Goal: Complete Application Form: Complete application form

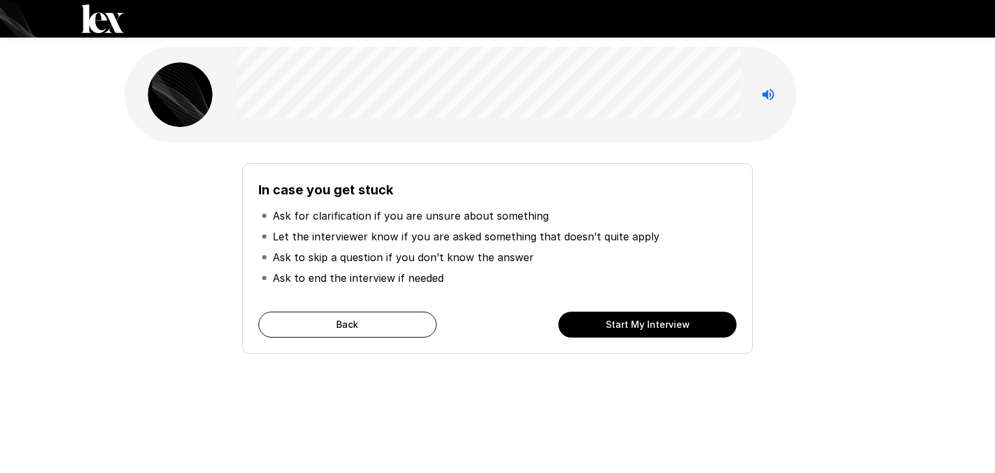
click at [674, 321] on button "Start My Interview" at bounding box center [647, 324] width 178 height 26
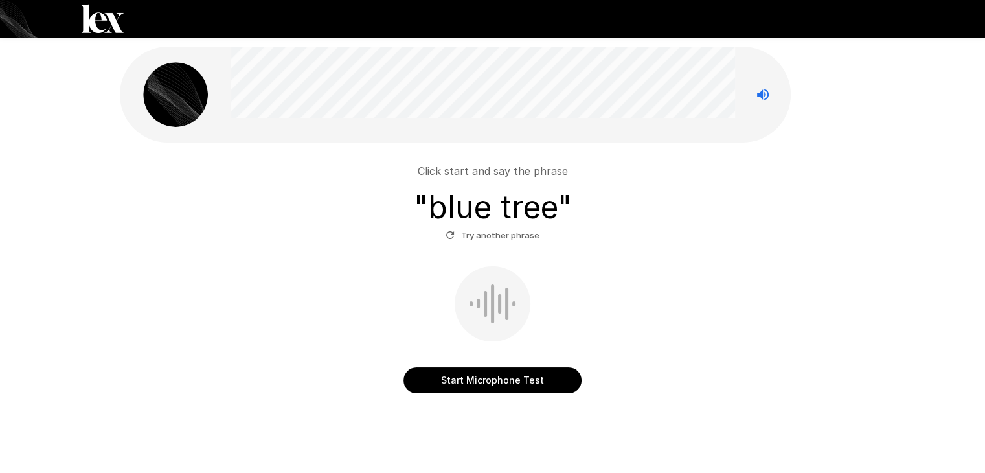
click at [506, 380] on button "Start Microphone Test" at bounding box center [492, 380] width 178 height 26
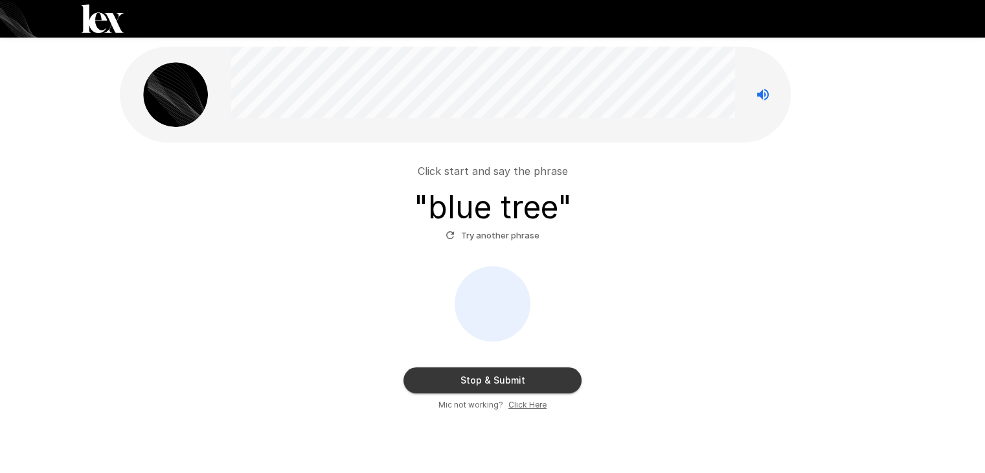
click at [459, 385] on button "Stop & Submit" at bounding box center [492, 380] width 178 height 26
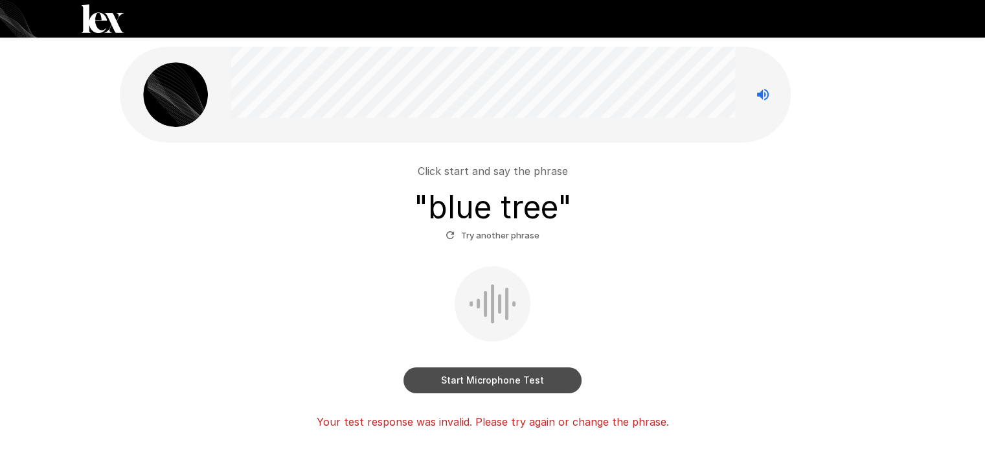
click at [442, 381] on button "Start Microphone Test" at bounding box center [492, 380] width 178 height 26
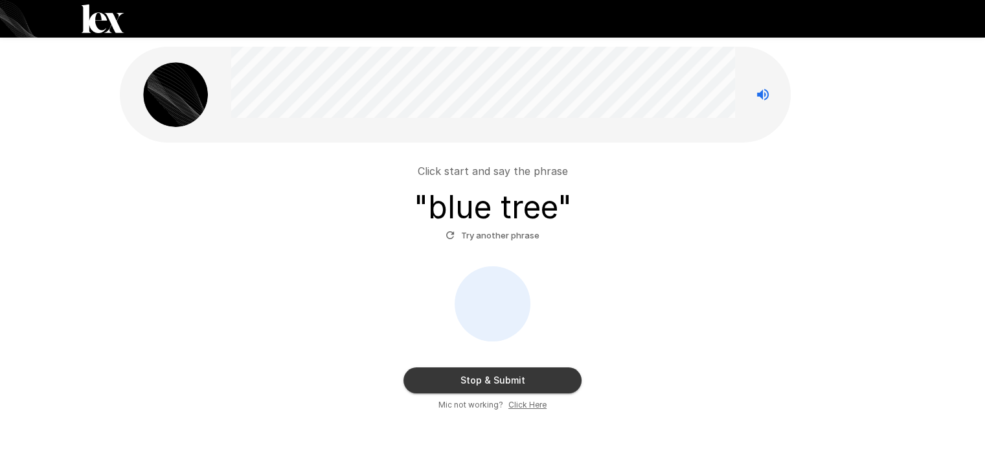
click at [466, 370] on button "Stop & Submit" at bounding box center [492, 380] width 178 height 26
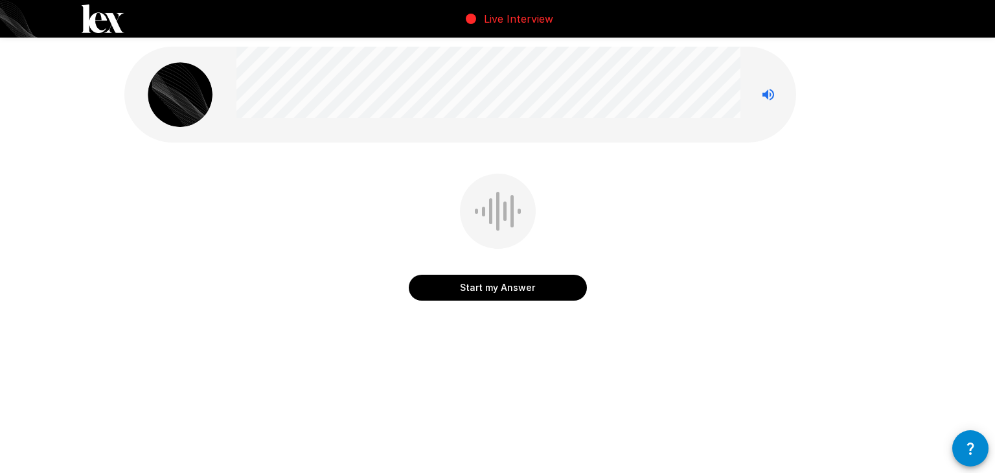
click at [460, 288] on button "Start my Answer" at bounding box center [498, 288] width 178 height 26
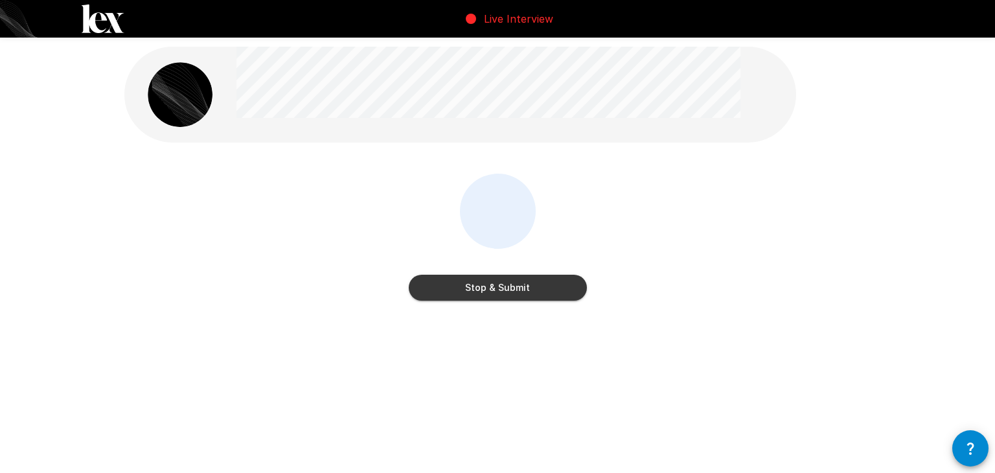
click at [483, 283] on button "Stop & Submit" at bounding box center [498, 288] width 178 height 26
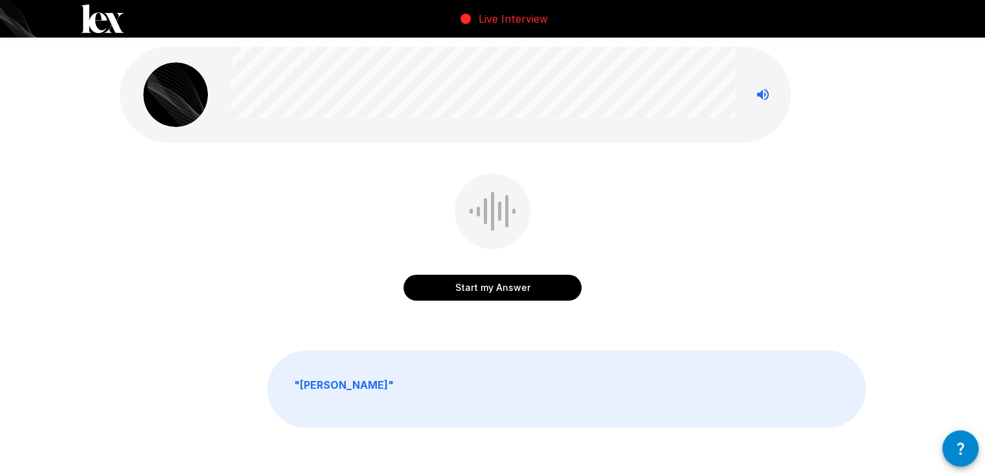
click at [501, 289] on button "Start my Answer" at bounding box center [492, 288] width 178 height 26
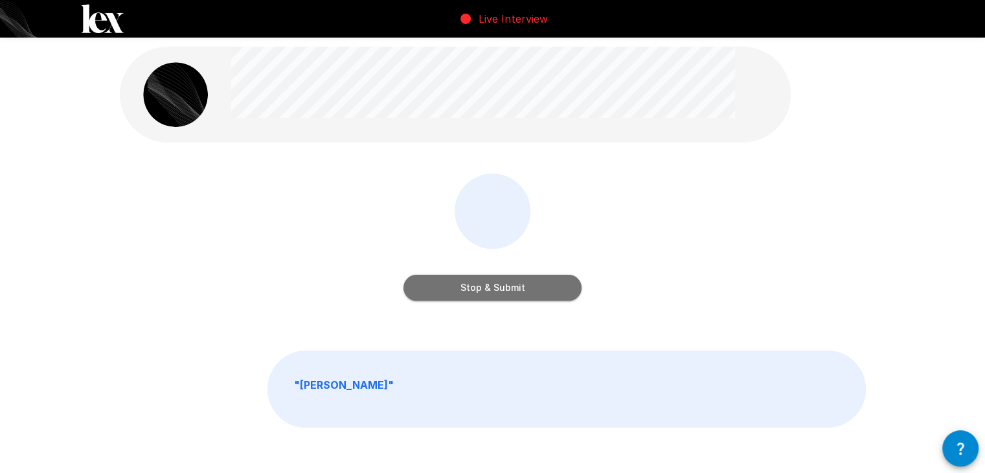
click at [516, 288] on button "Stop & Submit" at bounding box center [492, 288] width 178 height 26
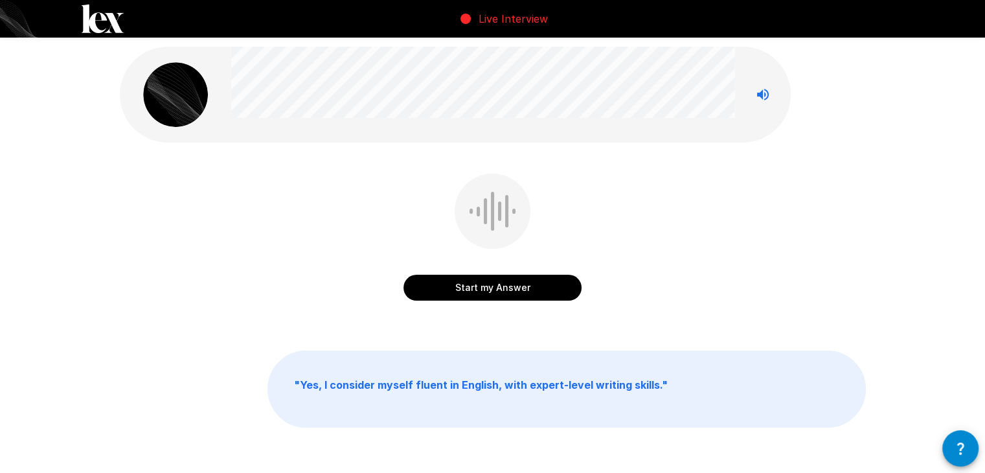
click at [523, 291] on button "Start my Answer" at bounding box center [492, 288] width 178 height 26
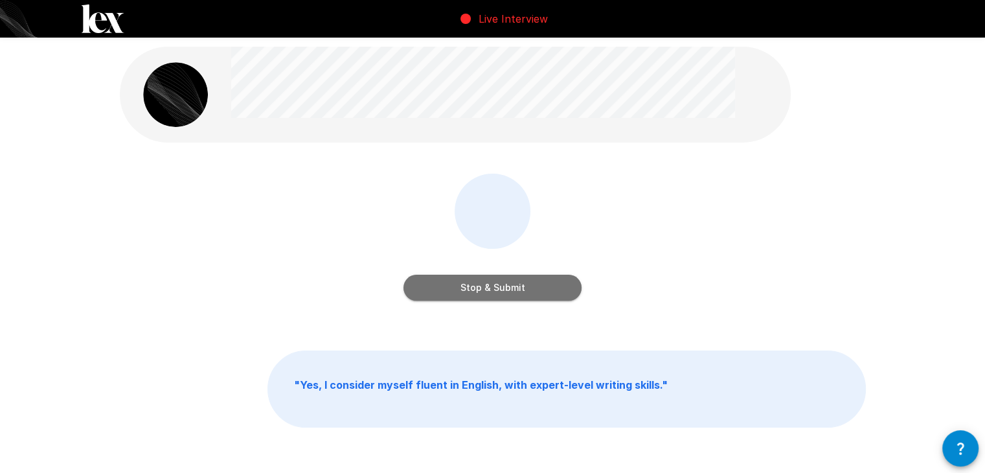
click at [560, 291] on button "Stop & Submit" at bounding box center [492, 288] width 178 height 26
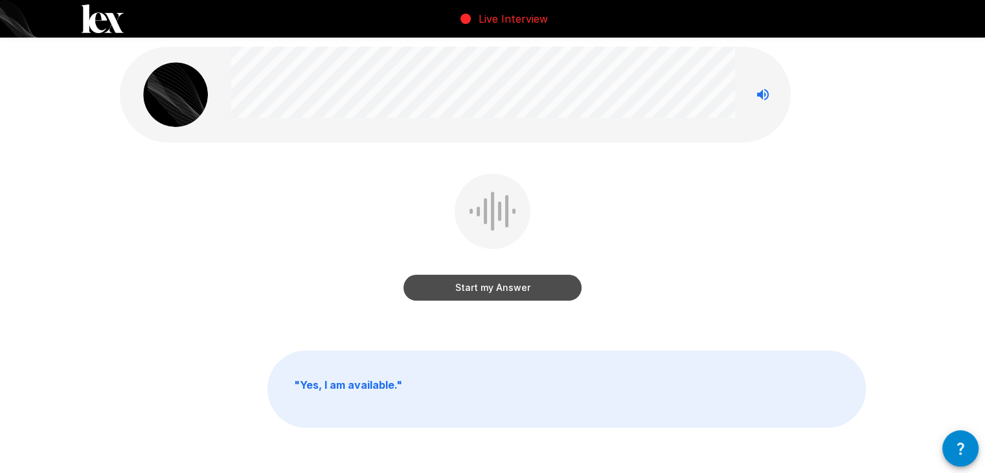
click at [547, 291] on button "Start my Answer" at bounding box center [492, 288] width 178 height 26
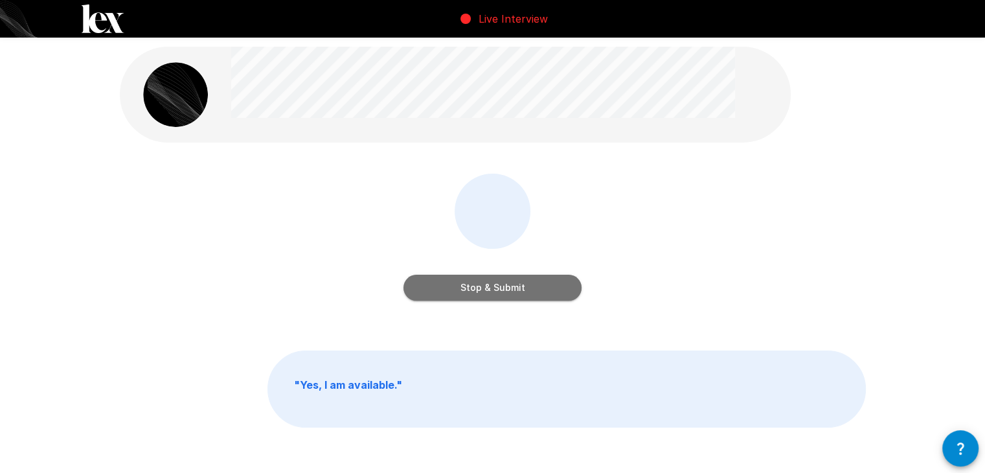
click at [544, 282] on button "Stop & Submit" at bounding box center [492, 288] width 178 height 26
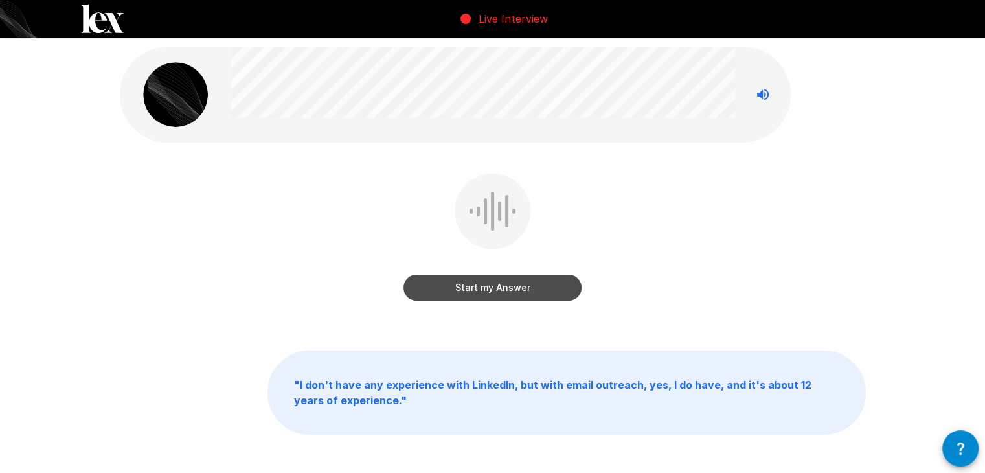
click at [526, 290] on button "Start my Answer" at bounding box center [492, 288] width 178 height 26
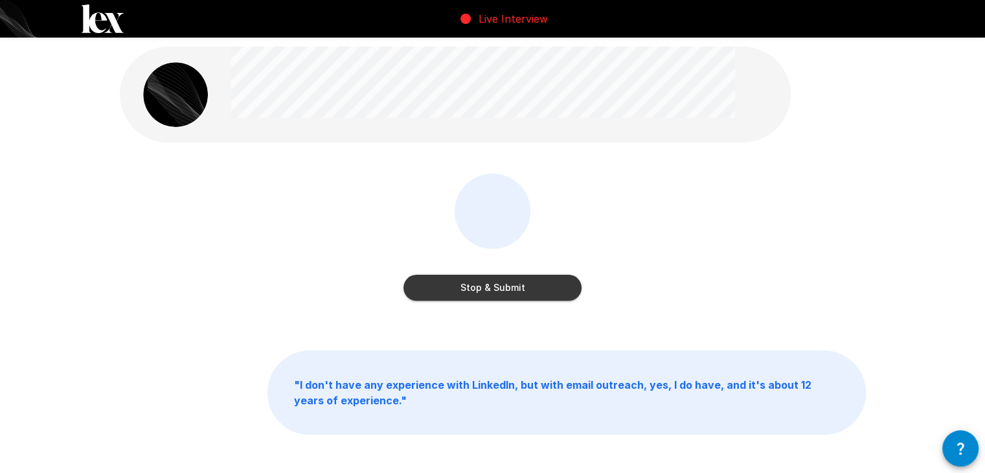
click at [552, 289] on button "Stop & Submit" at bounding box center [492, 288] width 178 height 26
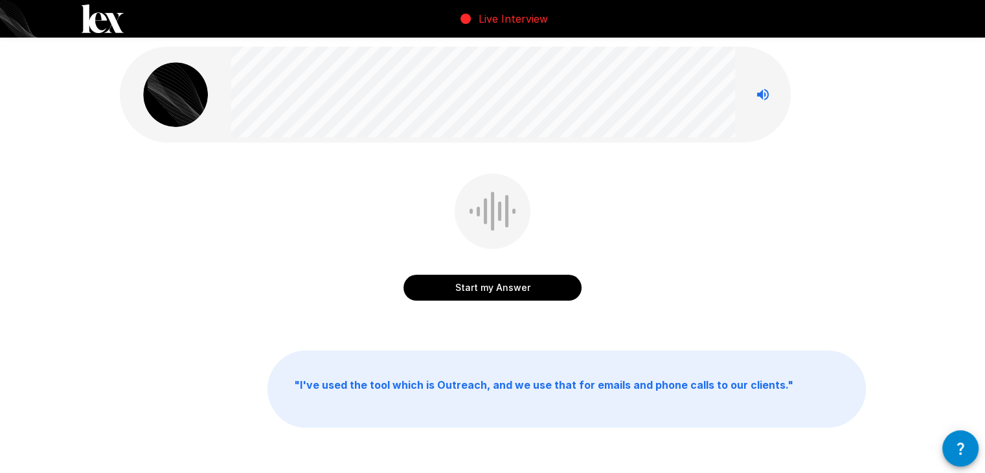
click at [518, 290] on button "Start my Answer" at bounding box center [492, 288] width 178 height 26
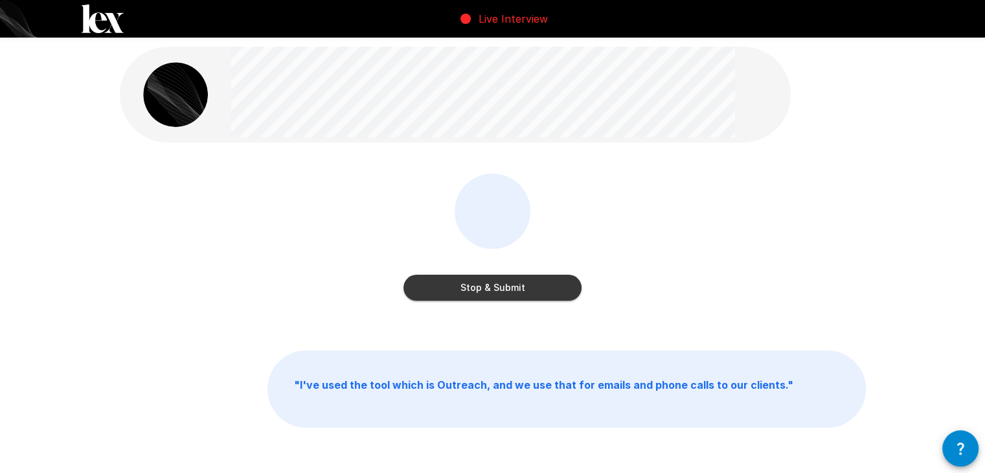
click at [552, 283] on button "Stop & Submit" at bounding box center [492, 288] width 178 height 26
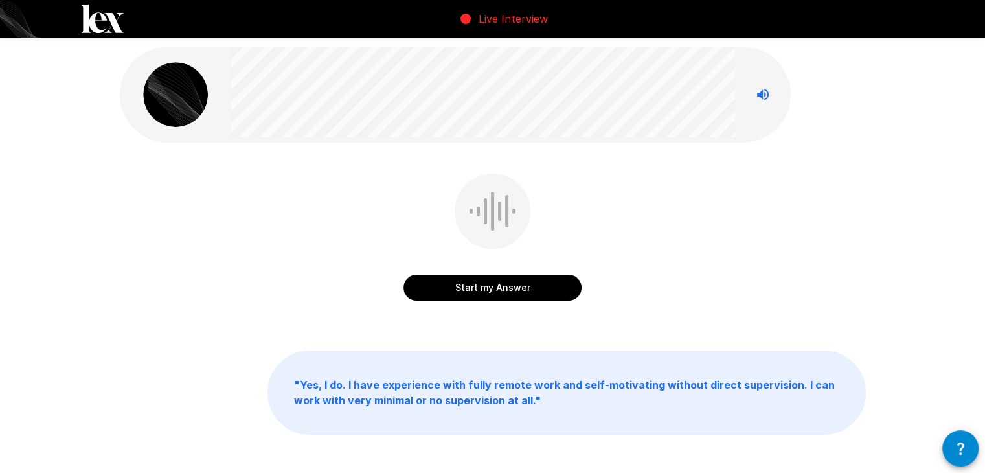
click at [513, 291] on button "Start my Answer" at bounding box center [492, 288] width 178 height 26
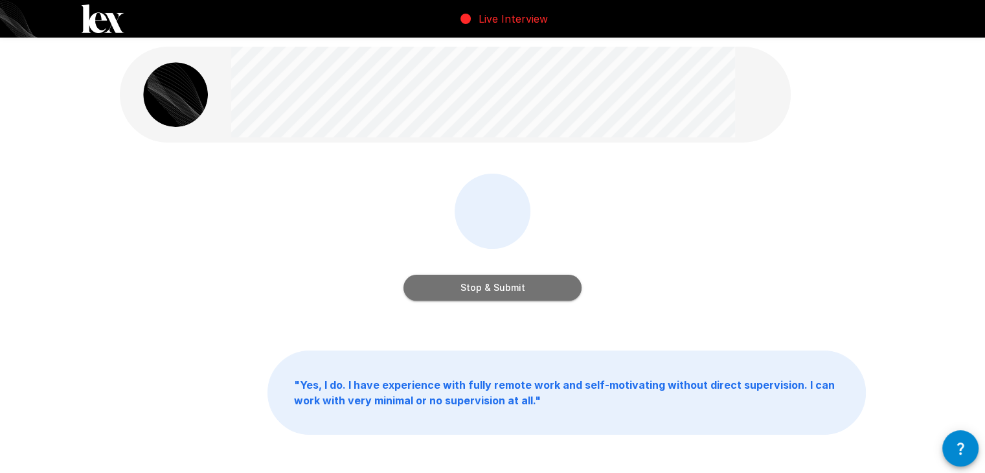
click at [521, 296] on button "Stop & Submit" at bounding box center [492, 288] width 178 height 26
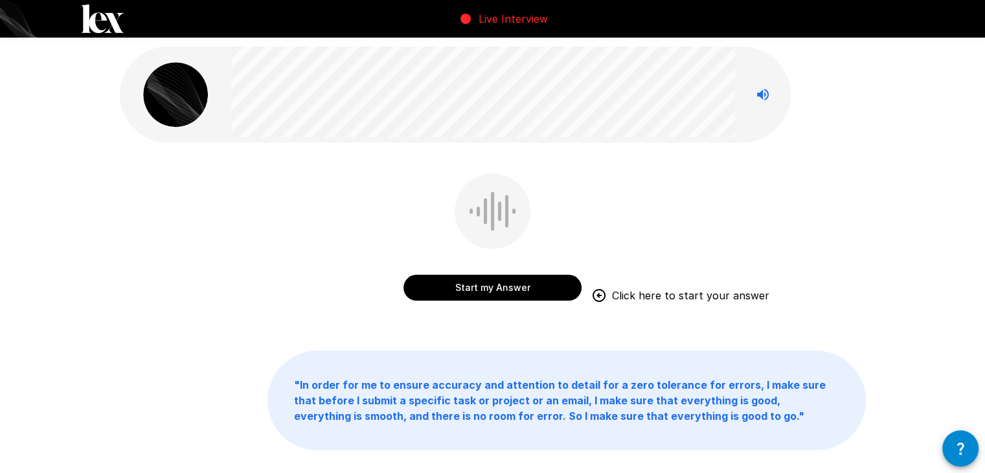
click at [508, 286] on button "Start my Answer" at bounding box center [492, 288] width 178 height 26
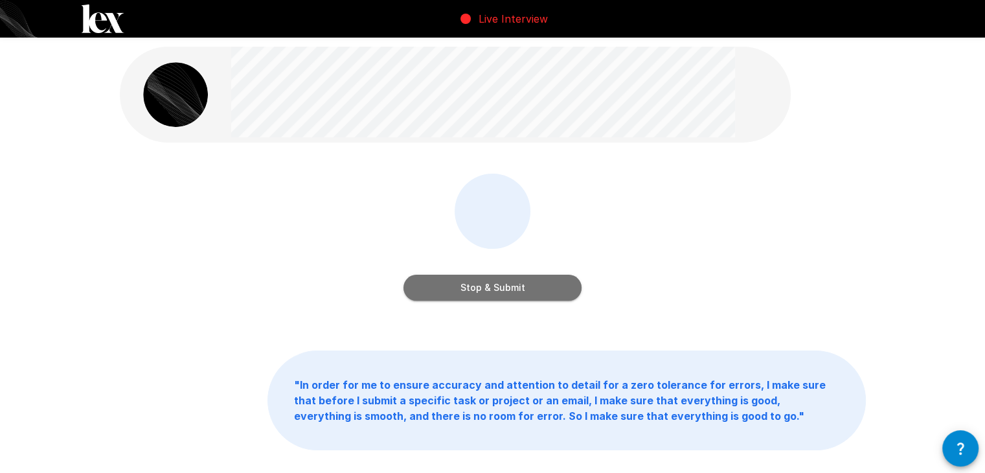
click at [531, 291] on button "Stop & Submit" at bounding box center [492, 288] width 178 height 26
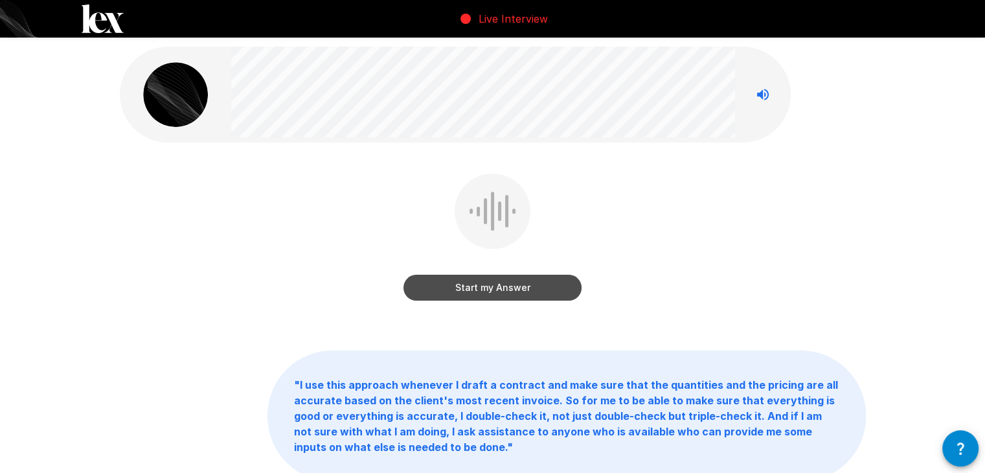
click at [532, 292] on button "Start my Answer" at bounding box center [492, 288] width 178 height 26
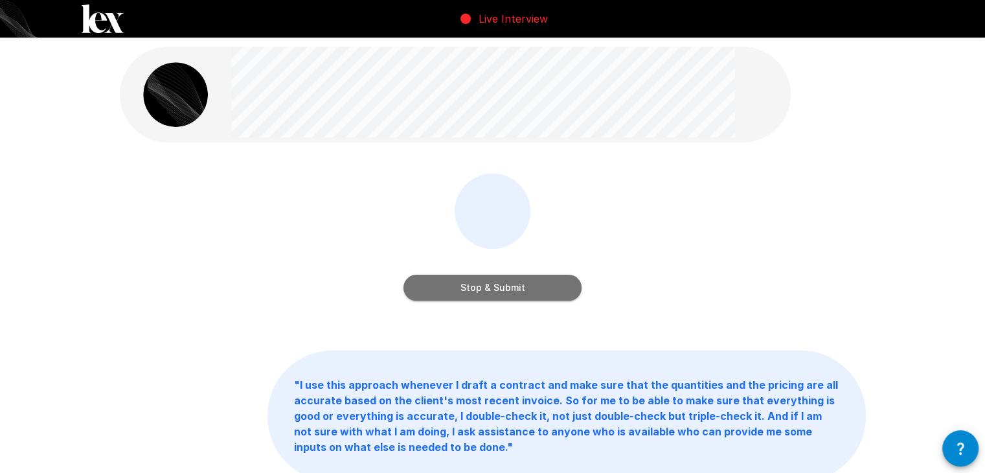
click at [560, 285] on button "Stop & Submit" at bounding box center [492, 288] width 178 height 26
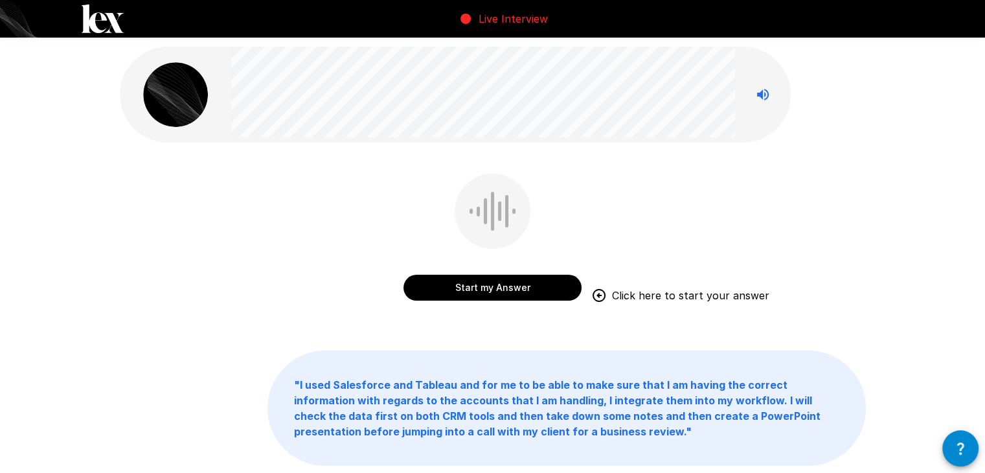
click at [544, 293] on button "Start my Answer" at bounding box center [492, 288] width 178 height 26
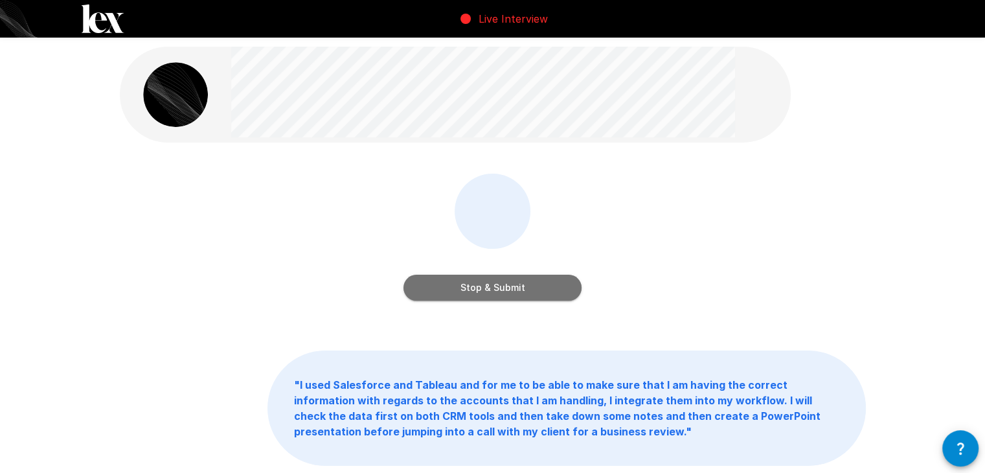
click at [544, 288] on button "Stop & Submit" at bounding box center [492, 288] width 178 height 26
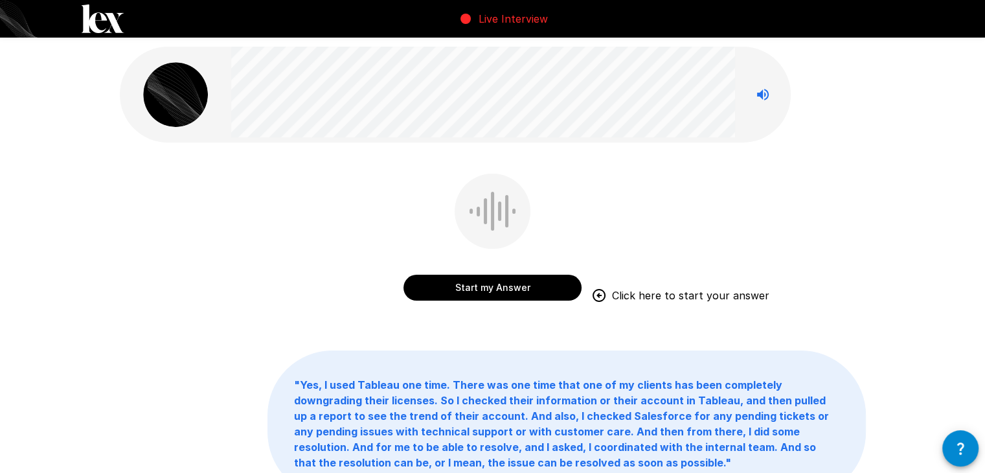
click at [519, 290] on button "Start my Answer" at bounding box center [492, 288] width 178 height 26
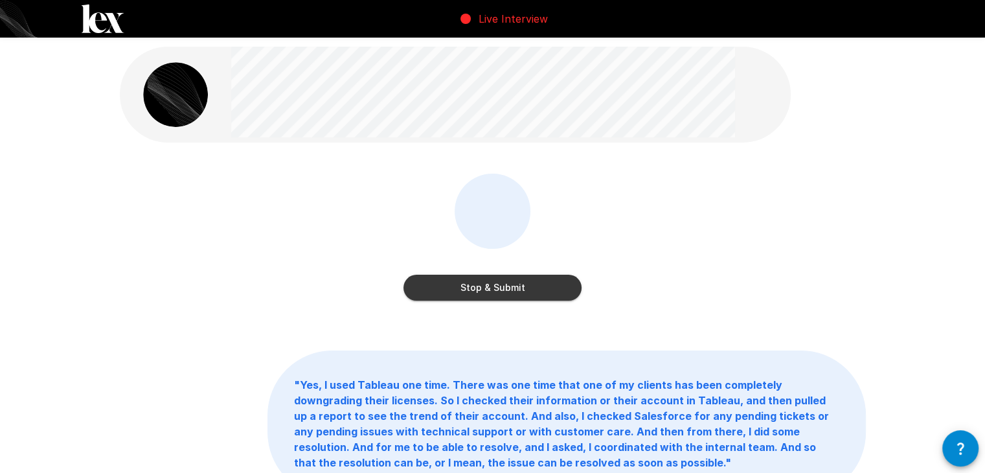
click at [549, 286] on button "Stop & Submit" at bounding box center [492, 288] width 178 height 26
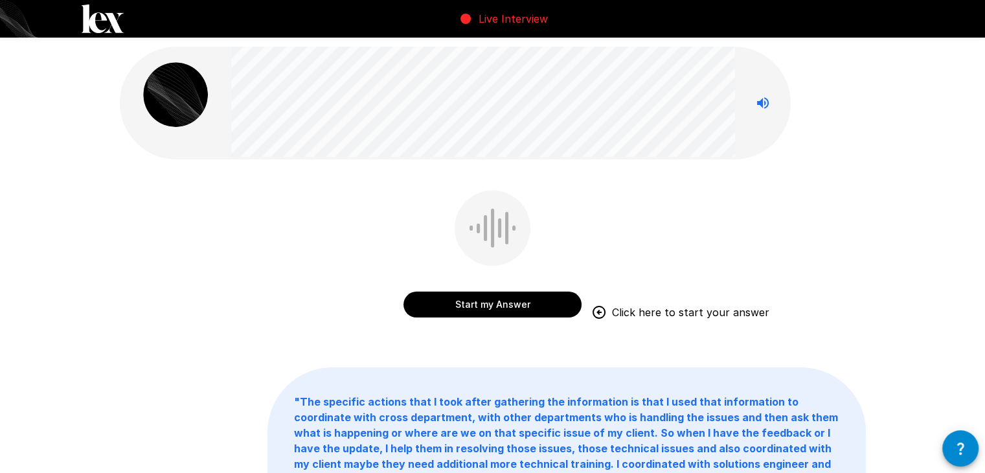
click at [537, 307] on button "Start my Answer" at bounding box center [492, 304] width 178 height 26
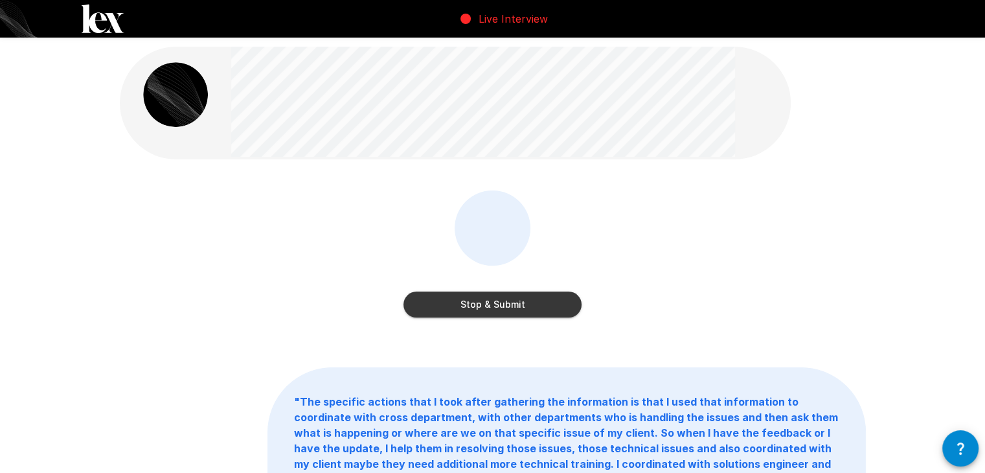
click at [554, 310] on button "Stop & Submit" at bounding box center [492, 304] width 178 height 26
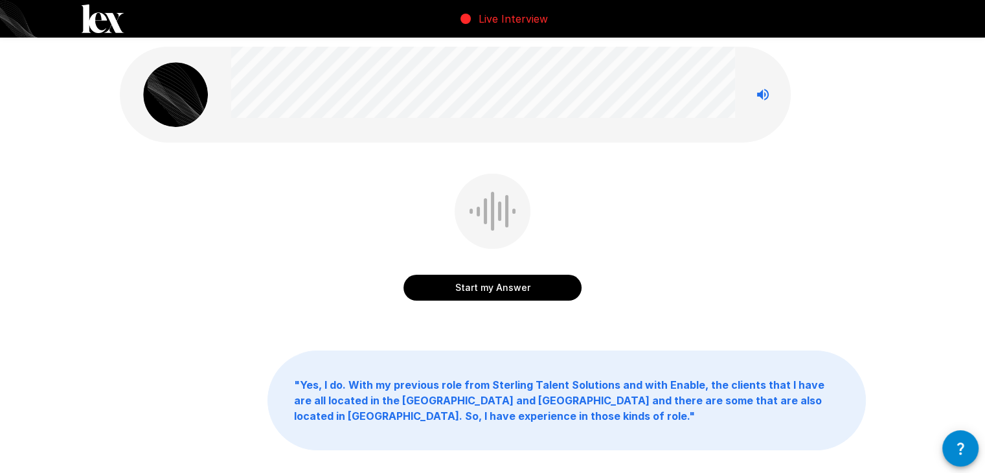
click at [545, 291] on button "Start my Answer" at bounding box center [492, 288] width 178 height 26
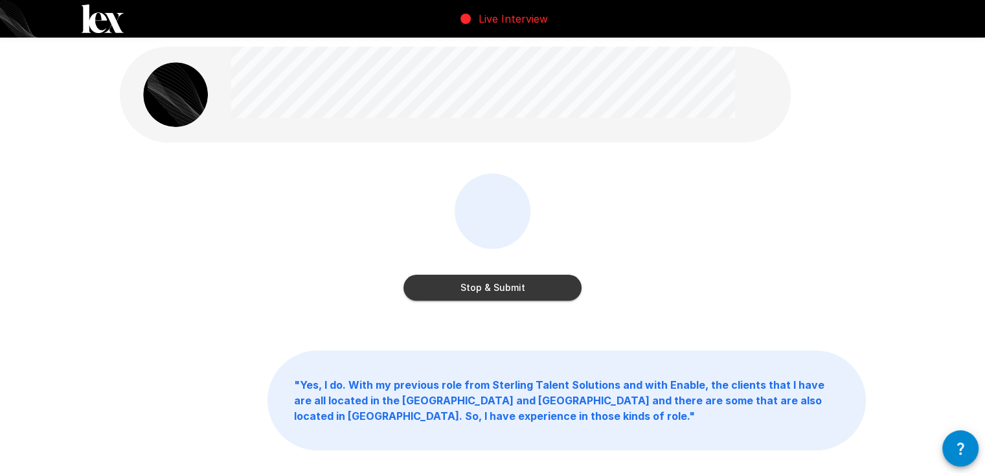
click at [525, 298] on button "Stop & Submit" at bounding box center [492, 288] width 178 height 26
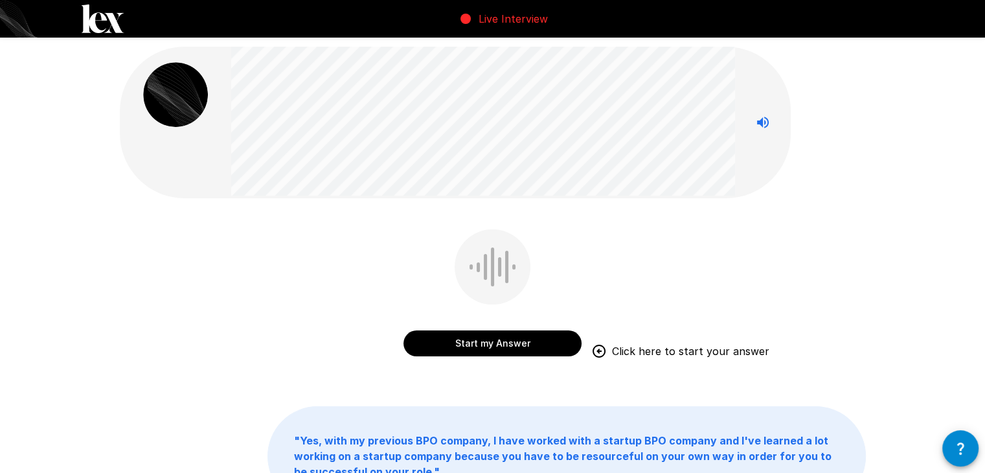
click at [523, 340] on button "Start my Answer" at bounding box center [492, 343] width 178 height 26
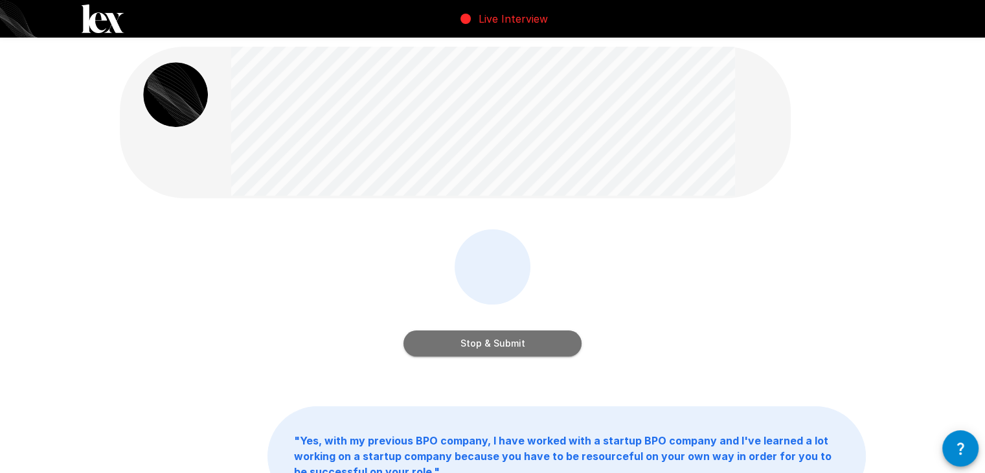
click at [544, 346] on button "Stop & Submit" at bounding box center [492, 343] width 178 height 26
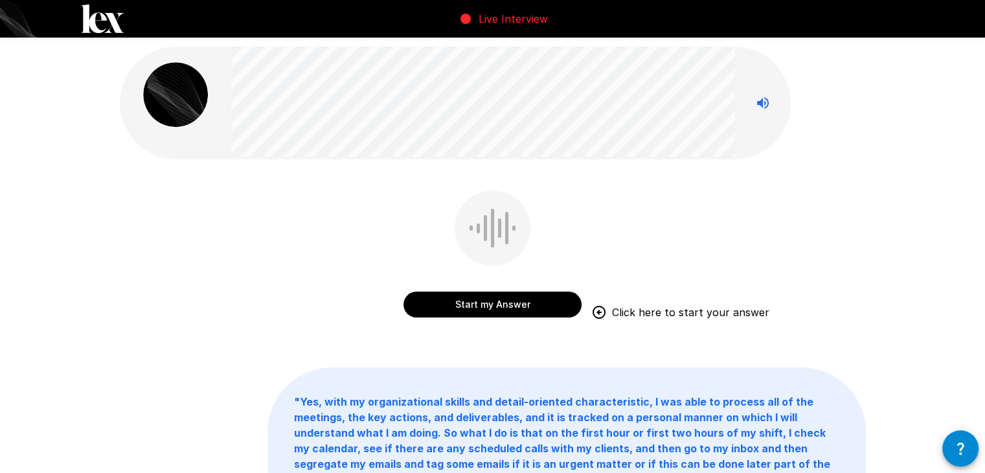
click at [536, 310] on button "Start my Answer" at bounding box center [492, 304] width 178 height 26
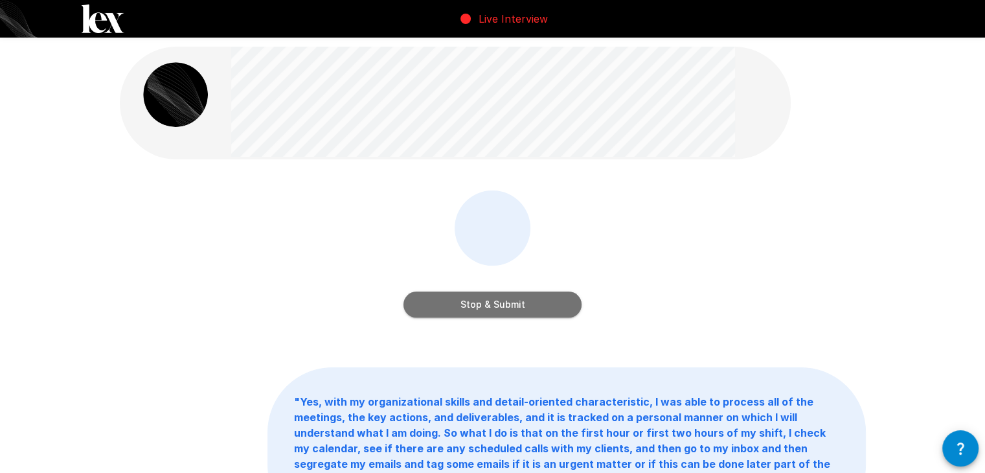
click at [504, 306] on button "Stop & Submit" at bounding box center [492, 304] width 178 height 26
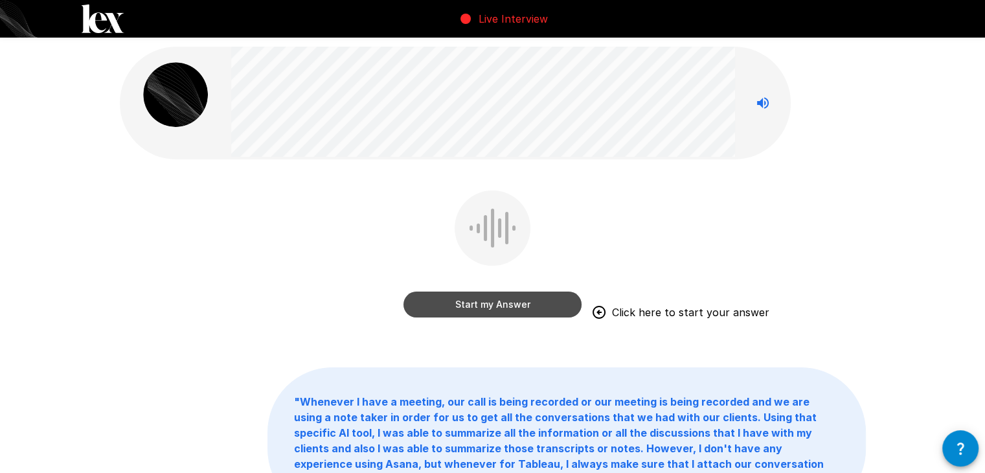
click at [470, 299] on button "Start my Answer" at bounding box center [492, 304] width 178 height 26
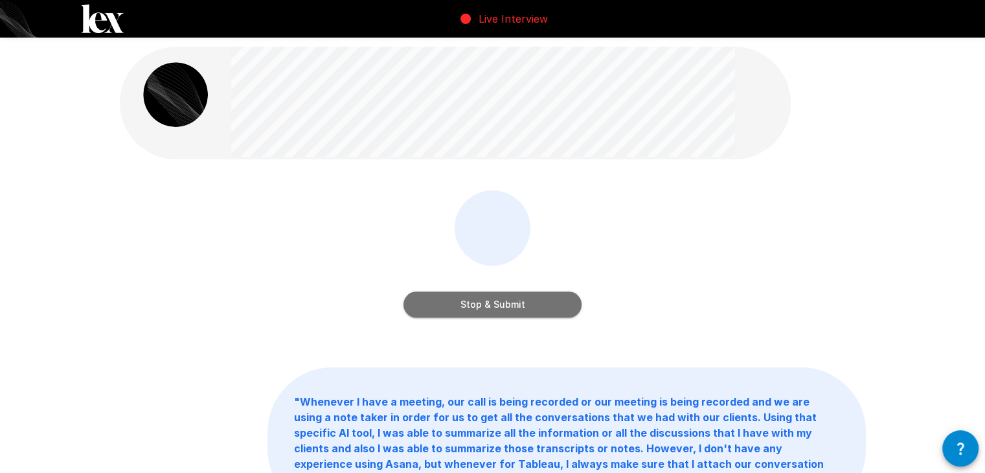
click at [552, 306] on button "Stop & Submit" at bounding box center [492, 304] width 178 height 26
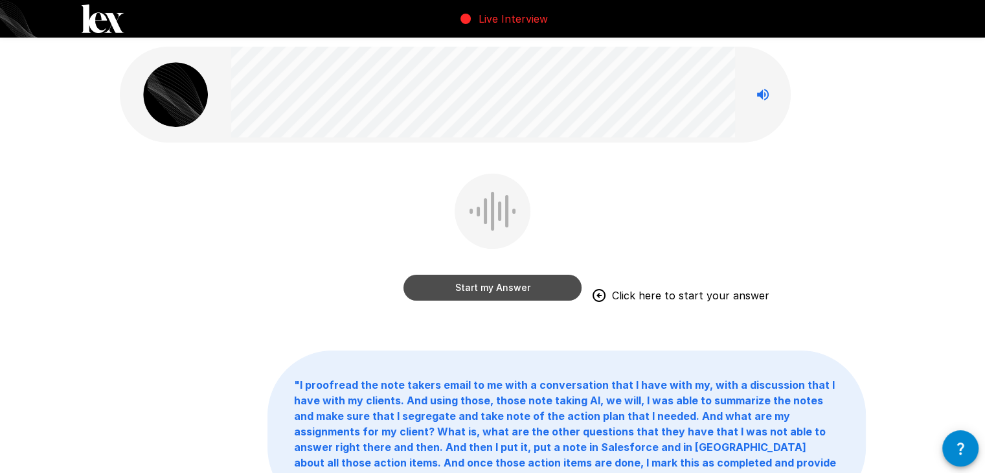
click at [523, 293] on button "Start my Answer" at bounding box center [492, 288] width 178 height 26
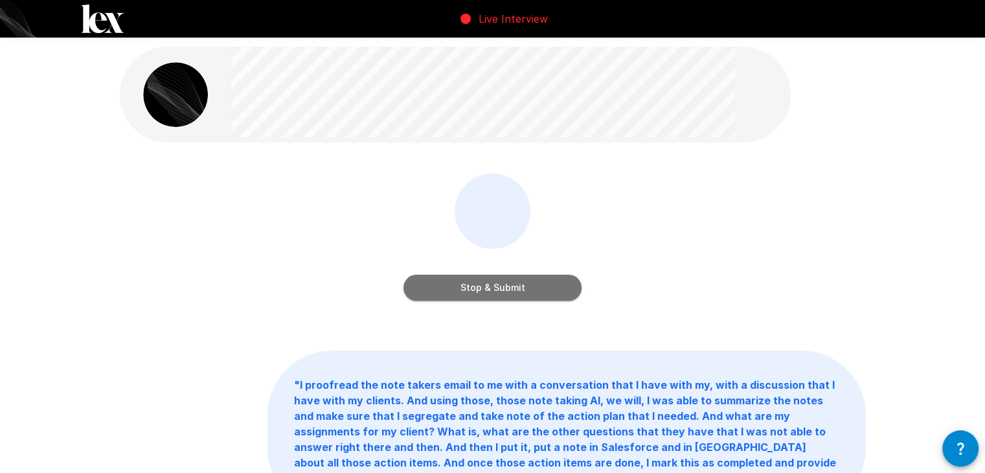
click at [497, 281] on button "Stop & Submit" at bounding box center [492, 288] width 178 height 26
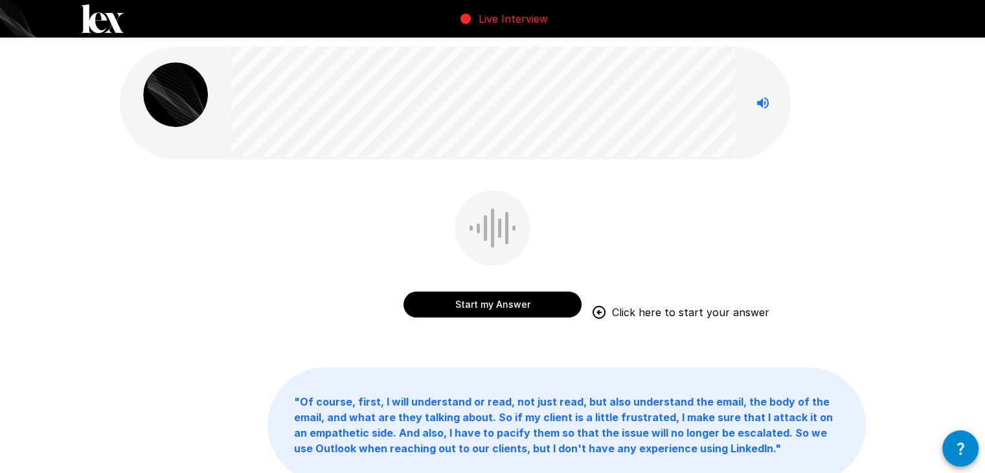
click at [497, 302] on button "Start my Answer" at bounding box center [492, 304] width 178 height 26
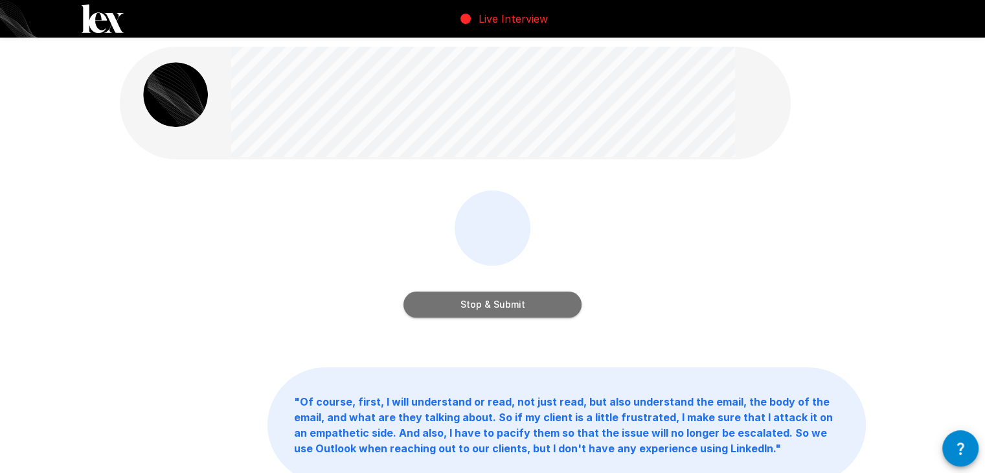
click at [542, 300] on button "Stop & Submit" at bounding box center [492, 304] width 178 height 26
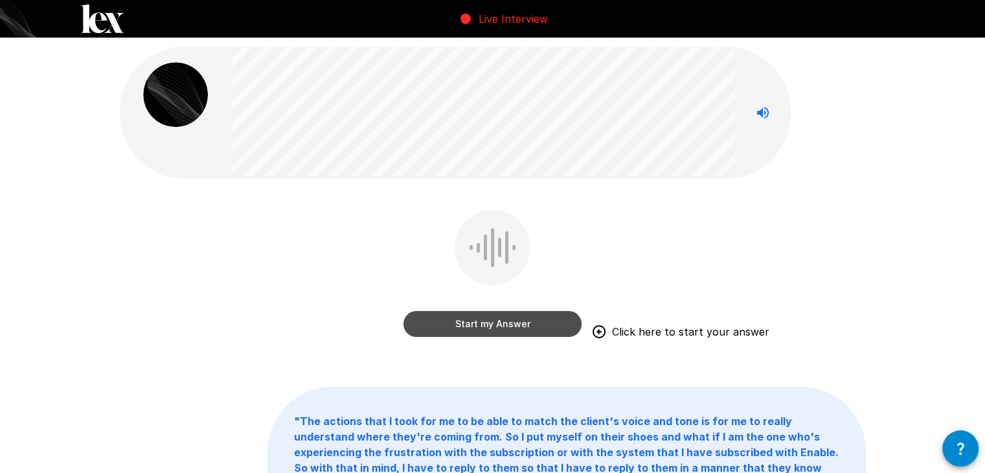
click at [541, 324] on button "Start my Answer" at bounding box center [492, 324] width 178 height 26
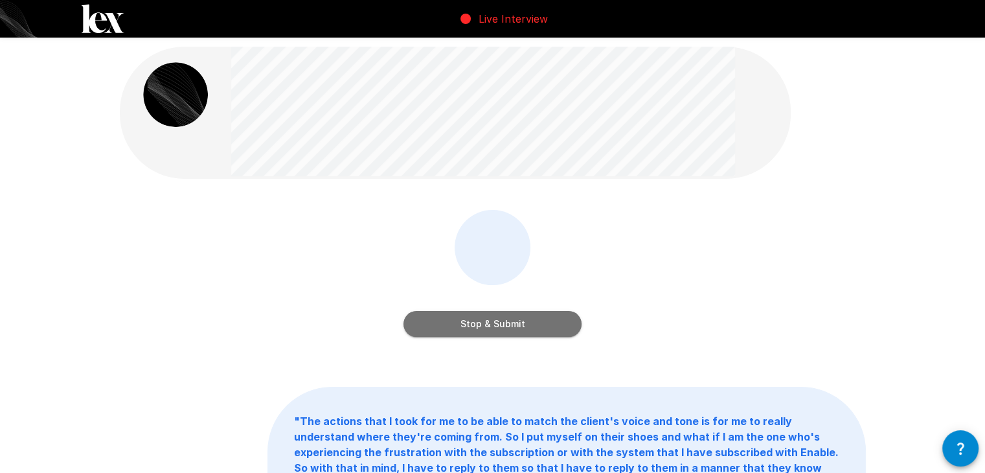
click at [530, 327] on button "Stop & Submit" at bounding box center [492, 324] width 178 height 26
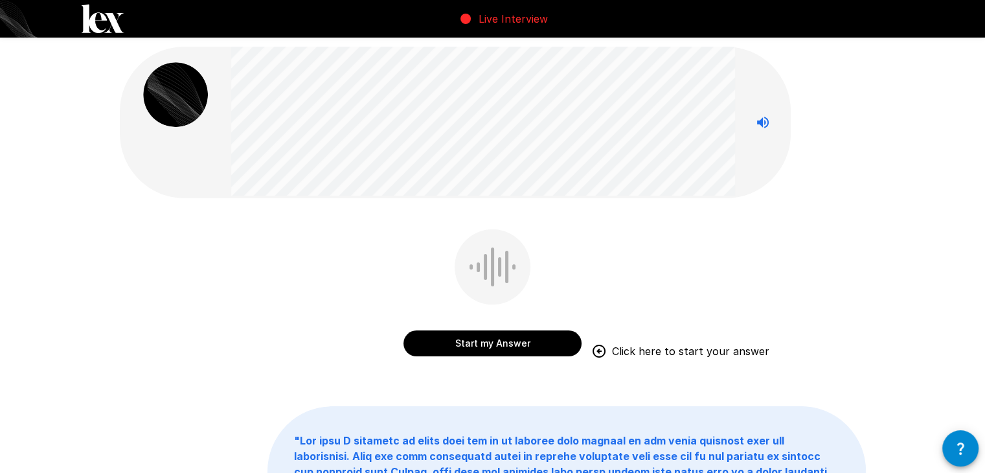
click at [532, 340] on button "Start my Answer" at bounding box center [492, 343] width 178 height 26
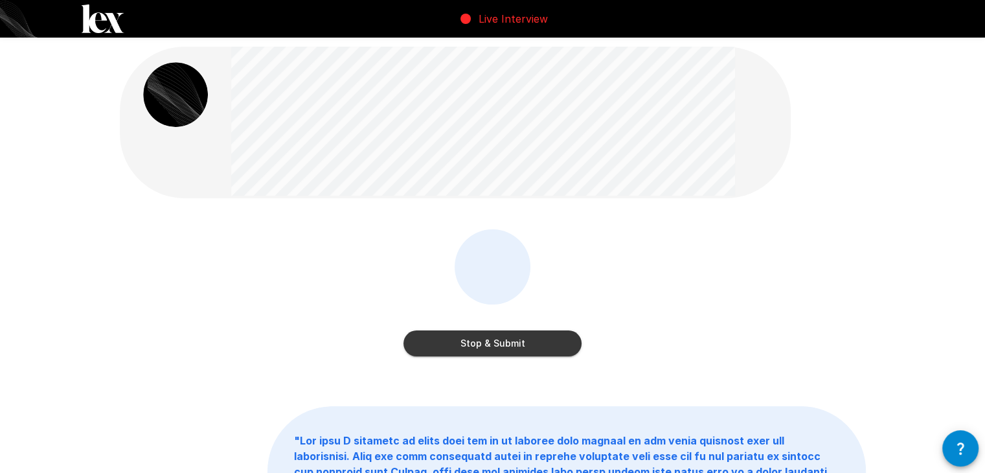
click at [562, 340] on button "Stop & Submit" at bounding box center [492, 343] width 178 height 26
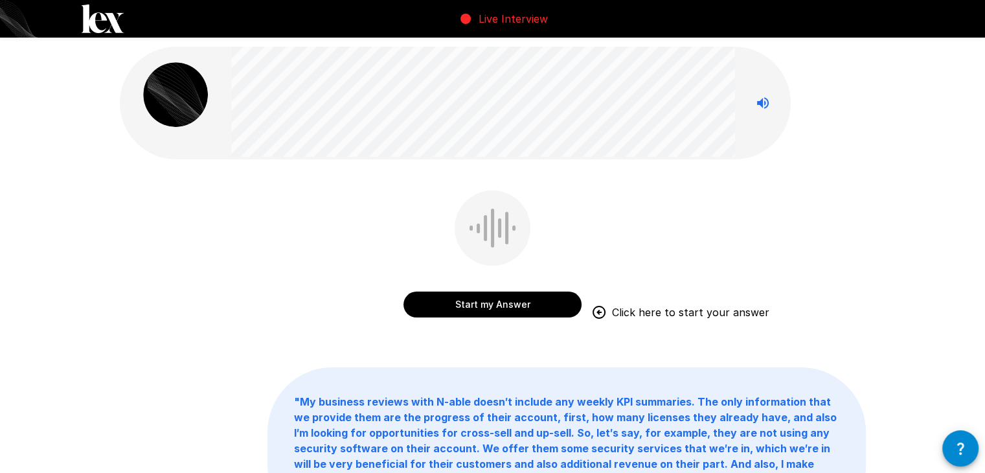
click at [492, 302] on button "Start my Answer" at bounding box center [492, 304] width 178 height 26
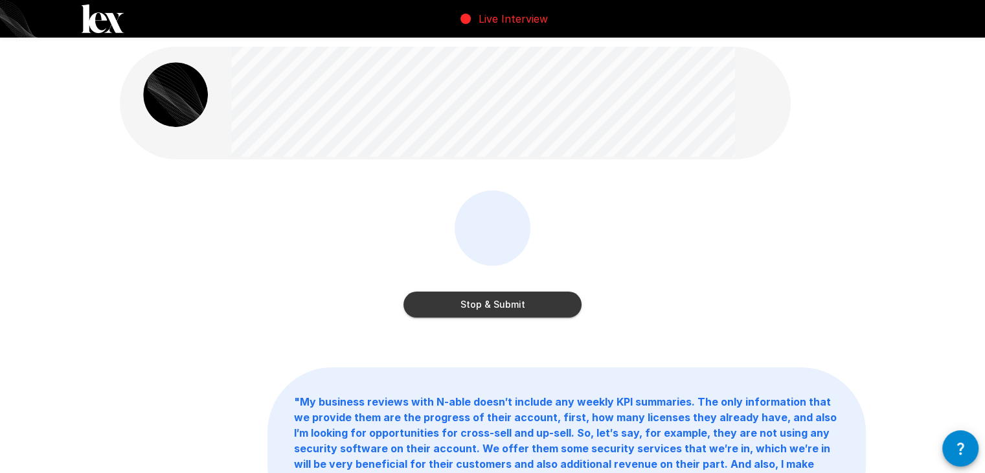
click at [526, 304] on button "Stop & Submit" at bounding box center [492, 304] width 178 height 26
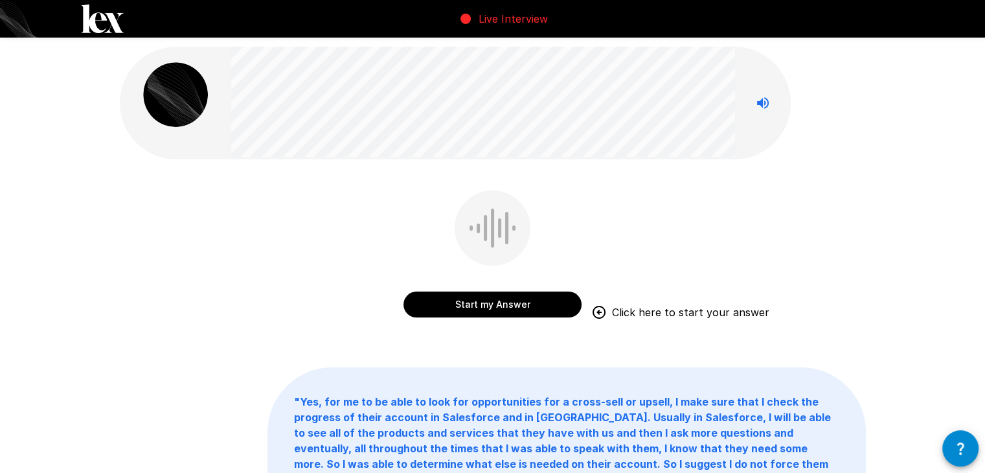
click at [534, 306] on button "Start my Answer" at bounding box center [492, 304] width 178 height 26
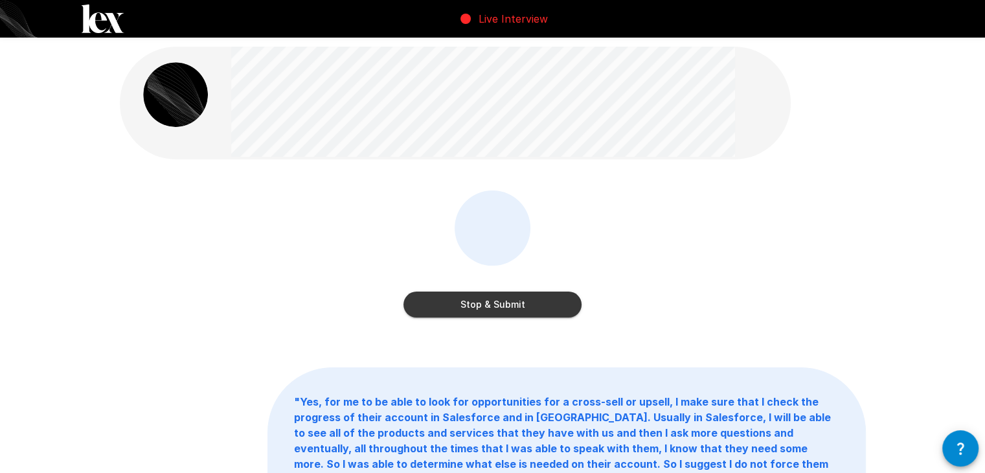
click at [532, 306] on button "Stop & Submit" at bounding box center [492, 304] width 178 height 26
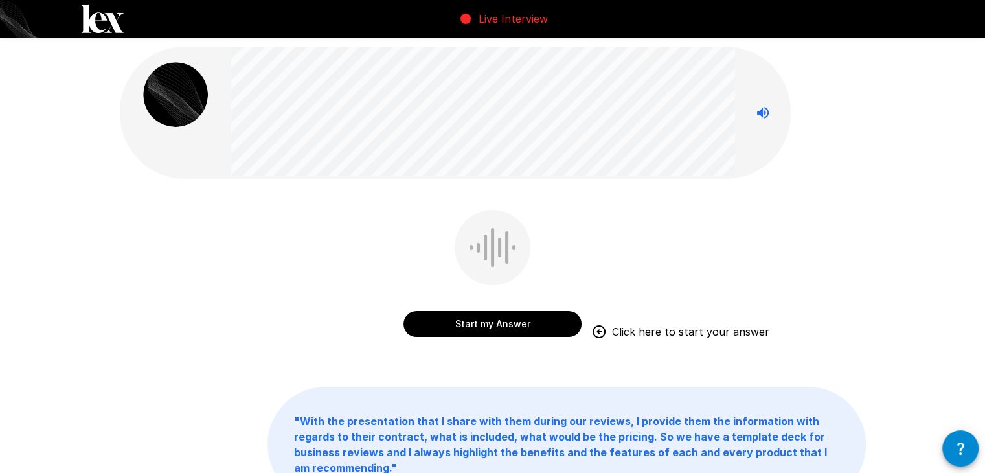
click at [556, 321] on button "Start my Answer" at bounding box center [492, 324] width 178 height 26
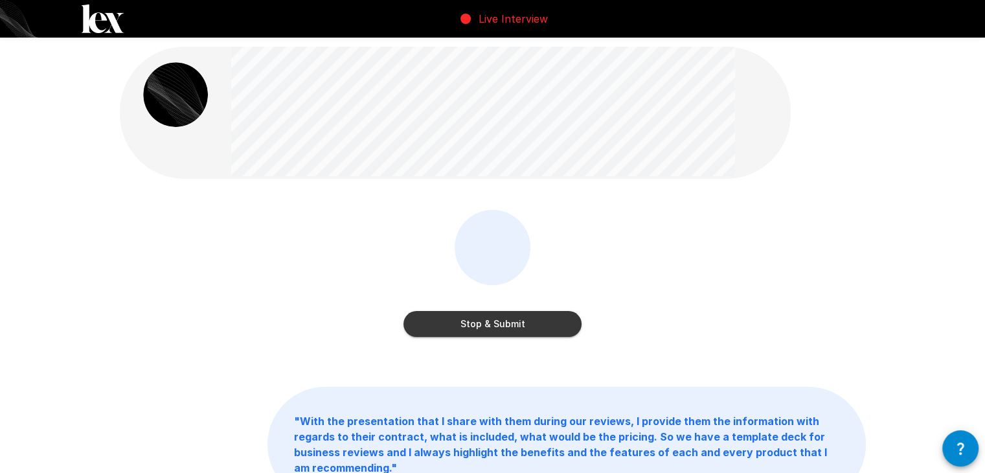
click at [513, 323] on button "Stop & Submit" at bounding box center [492, 324] width 178 height 26
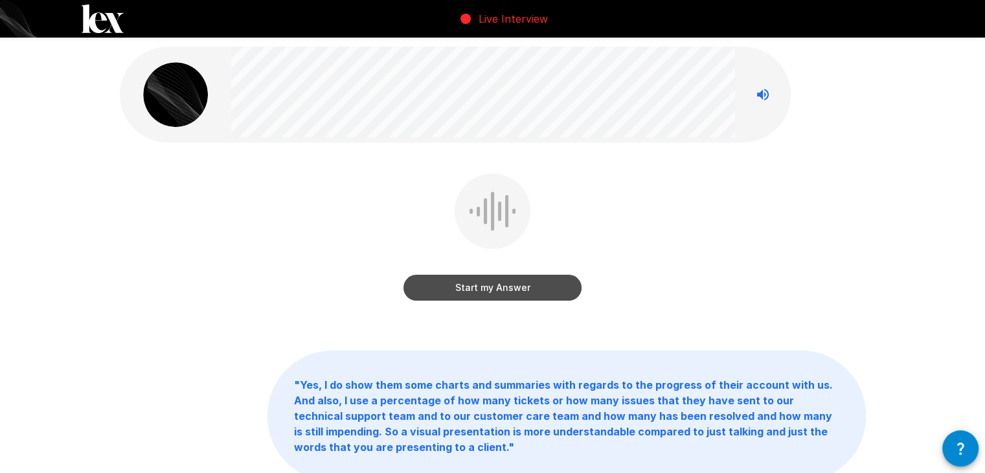
click at [557, 286] on button "Start my Answer" at bounding box center [492, 288] width 178 height 26
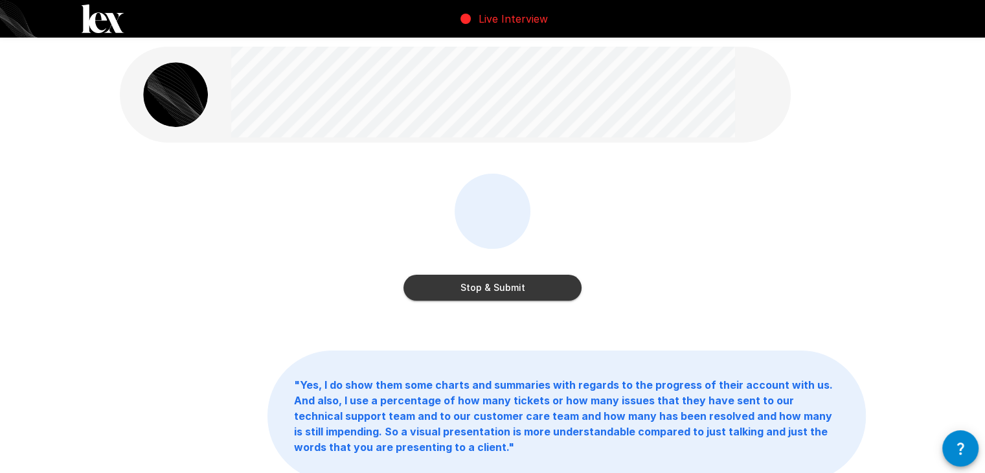
click at [544, 293] on button "Stop & Submit" at bounding box center [492, 288] width 178 height 26
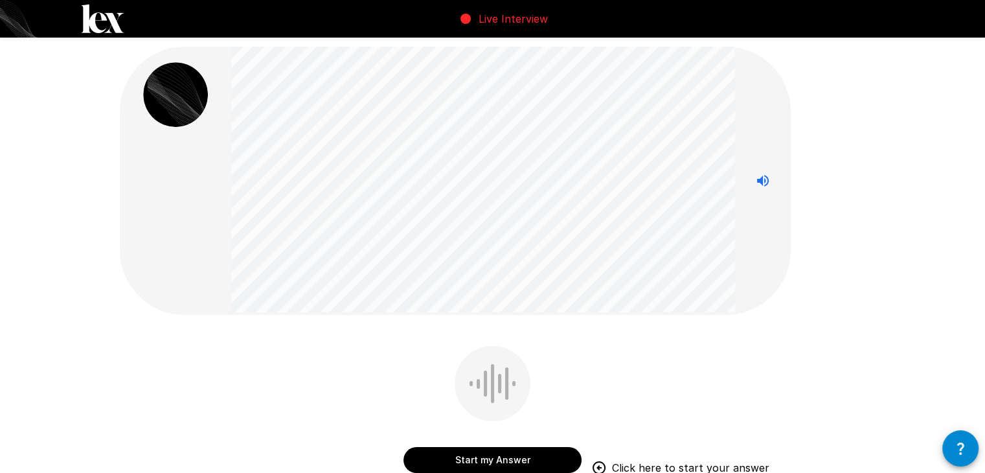
click at [479, 386] on div at bounding box center [478, 384] width 3 height 10
click at [508, 462] on button "Start my Answer" at bounding box center [492, 460] width 178 height 26
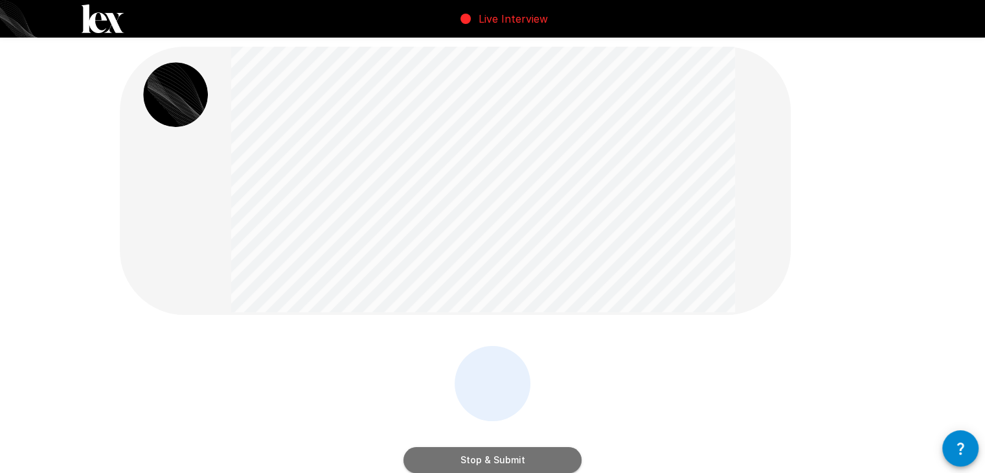
click at [539, 452] on button "Stop & Submit" at bounding box center [492, 460] width 178 height 26
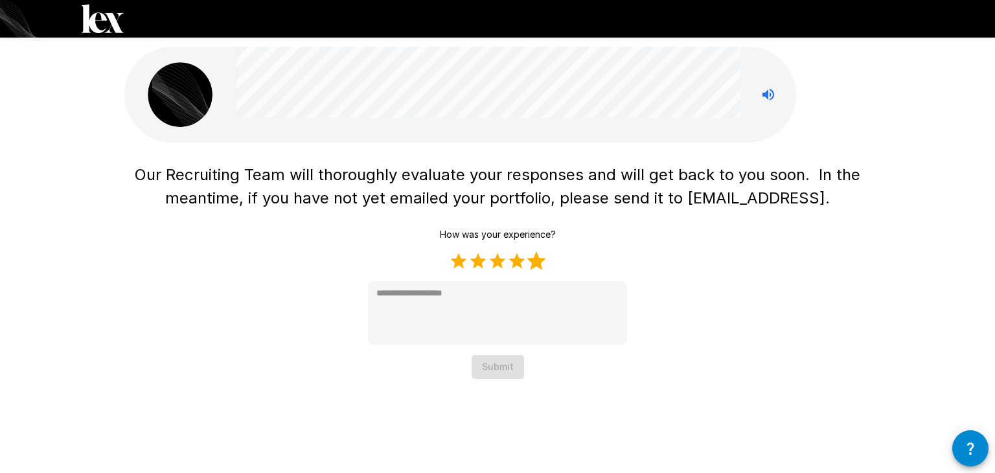
click at [532, 260] on label "5 Stars" at bounding box center [536, 260] width 19 height 19
type textarea "*"
click at [498, 372] on button "Submit" at bounding box center [497, 367] width 52 height 24
